Goal: Complete application form: Complete application form

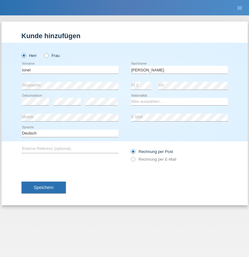
type input "Marin"
select select "OM"
select select "C"
select select "01"
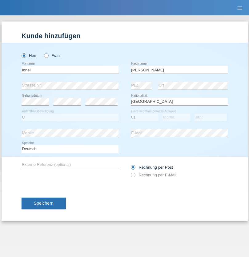
select select "03"
select select "2021"
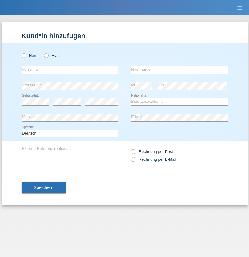
radio input "true"
click at [70, 69] on input "text" at bounding box center [70, 70] width 97 height 8
type input "Alexander"
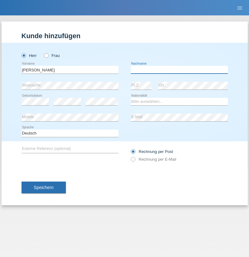
click at [179, 69] on input "text" at bounding box center [179, 70] width 97 height 8
type input "Leitner"
select select "CH"
radio input "true"
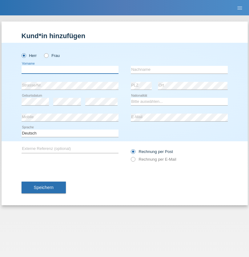
click at [70, 69] on input "text" at bounding box center [70, 70] width 97 height 8
type input "Patrick"
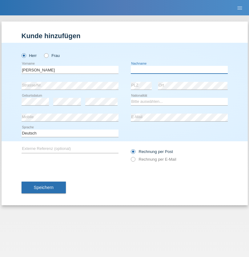
click at [179, 69] on input "text" at bounding box center [179, 70] width 97 height 8
type input "Brechbühl"
select select "CH"
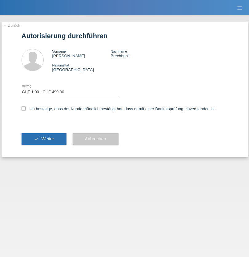
select select "1"
checkbox input "true"
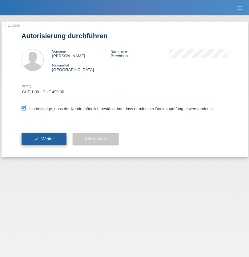
click at [44, 139] on span "Weiter" at bounding box center [47, 138] width 13 height 5
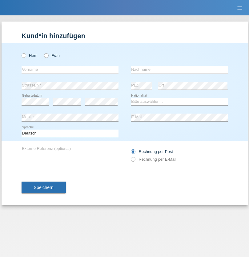
radio input "true"
click at [70, 69] on input "text" at bounding box center [70, 70] width 97 height 8
type input "[PERSON_NAME]"
click at [179, 69] on input "text" at bounding box center [179, 70] width 97 height 8
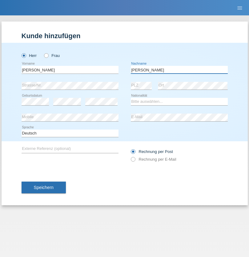
type input "[PERSON_NAME]"
select select "PT"
select select "C"
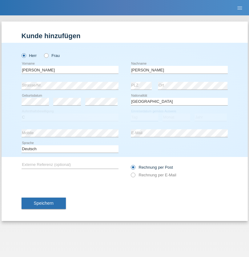
select select "01"
select select "06"
select select "2005"
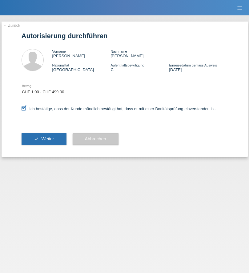
select select "1"
click at [44, 139] on span "Weiter" at bounding box center [47, 138] width 13 height 5
